Goal: Find specific page/section: Find specific page/section

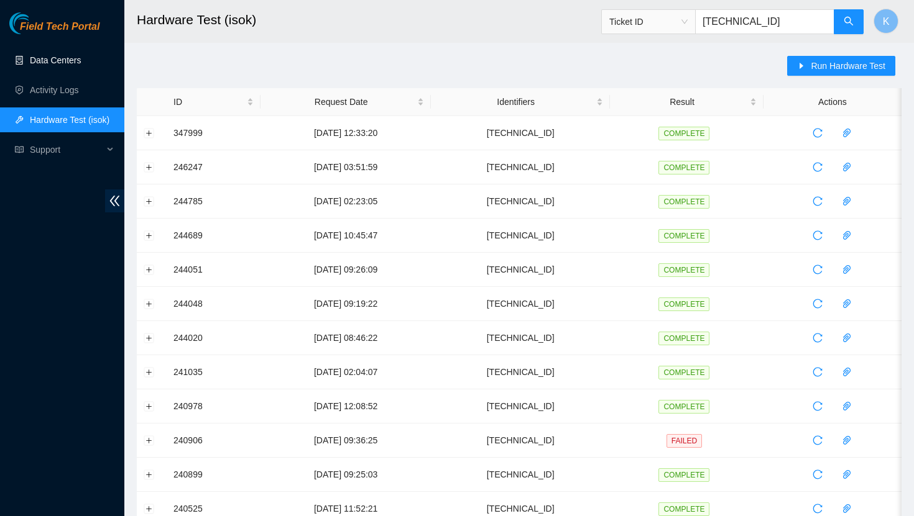
click at [65, 65] on link "Data Centers" at bounding box center [55, 60] width 51 height 10
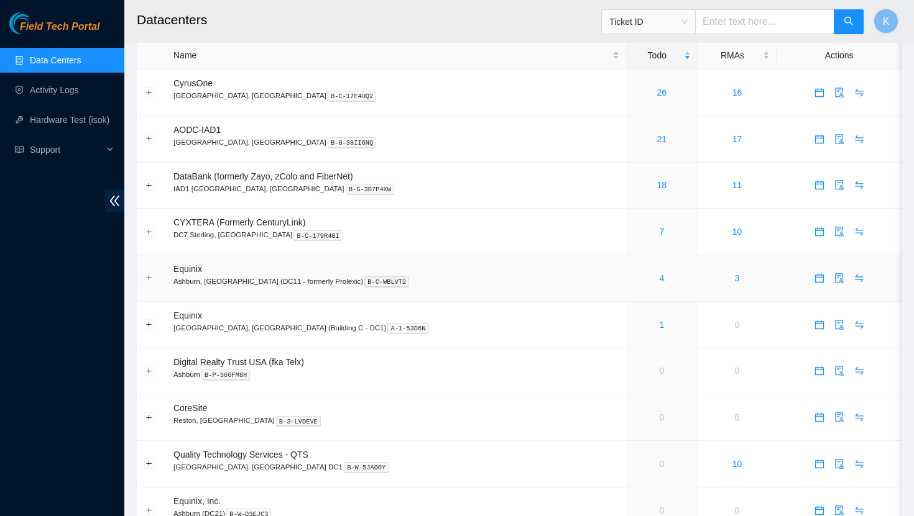
scroll to position [6, 0]
